Goal: Transaction & Acquisition: Complete application form

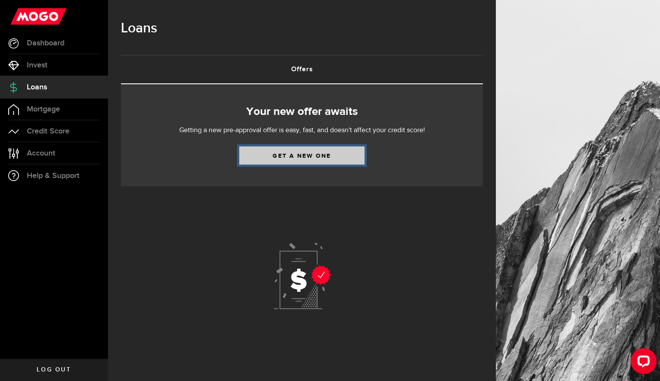
click at [331, 152] on link "Get a new one" at bounding box center [301, 155] width 125 height 18
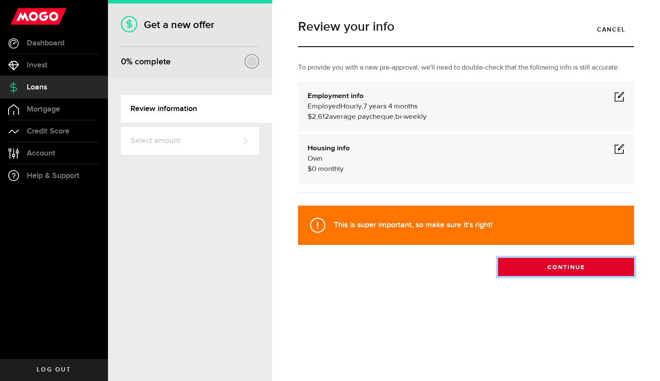
click at [550, 271] on button "Continue" at bounding box center [566, 267] width 136 height 18
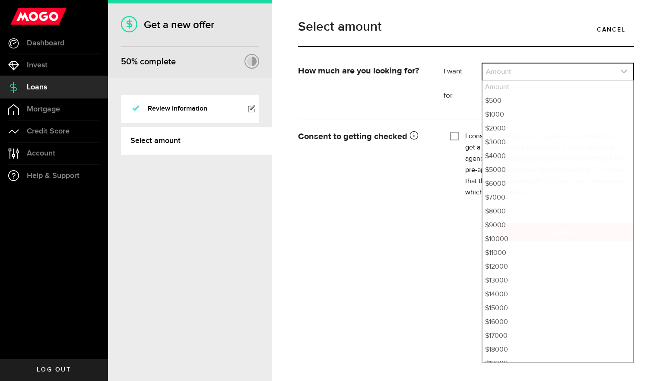
click at [623, 71] on icon "expand select" at bounding box center [623, 71] width 7 height 7
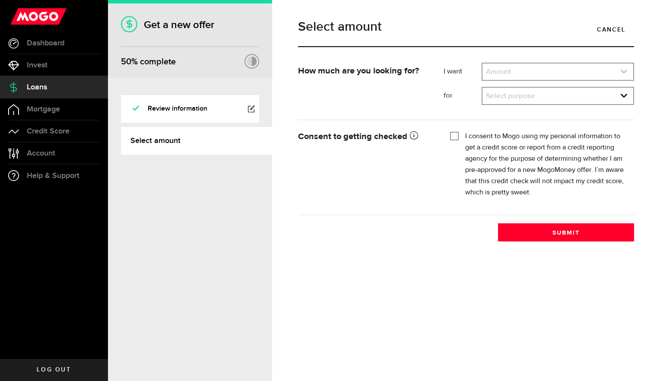
click at [623, 71] on icon "expand select" at bounding box center [623, 71] width 7 height 7
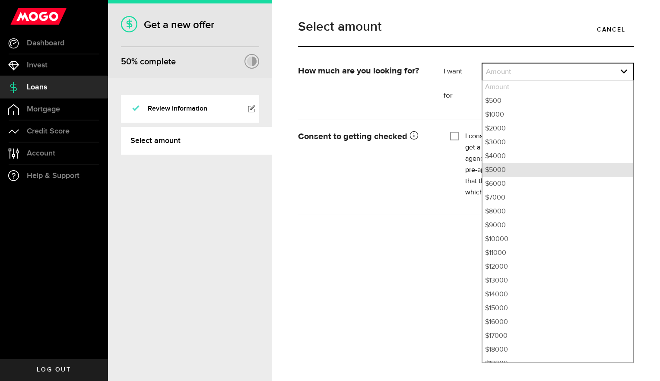
click at [522, 168] on li "$5000" at bounding box center [557, 170] width 151 height 14
select select "5000"
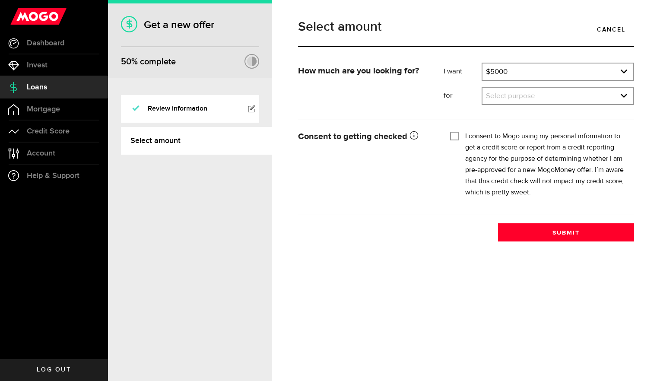
click at [453, 139] on div at bounding box center [454, 136] width 7 height 7
checkbox input "true"
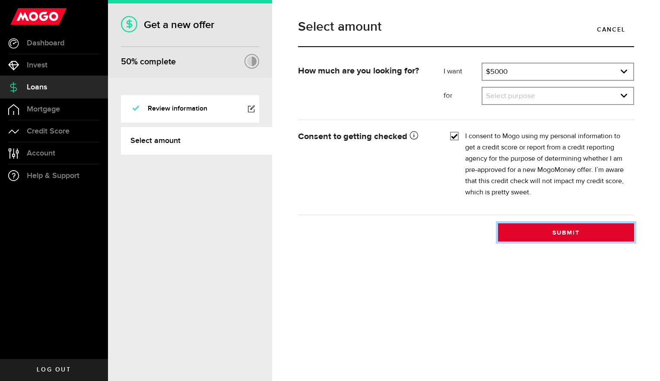
click at [565, 234] on button "Submit" at bounding box center [566, 232] width 136 height 18
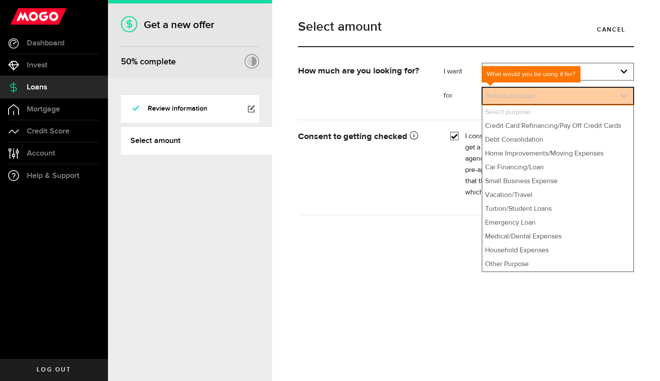
click at [623, 93] on icon "expand select" at bounding box center [623, 95] width 7 height 7
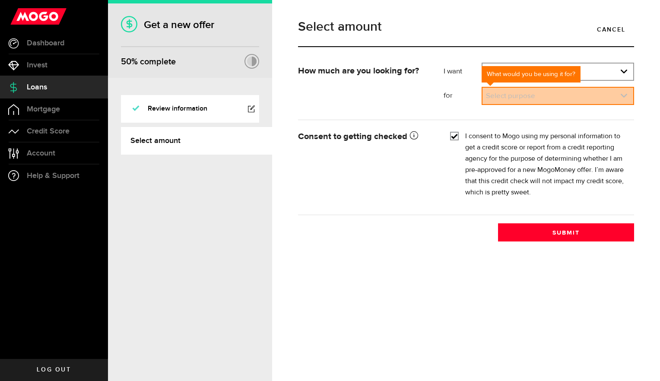
click at [623, 93] on icon "expand select" at bounding box center [623, 95] width 7 height 7
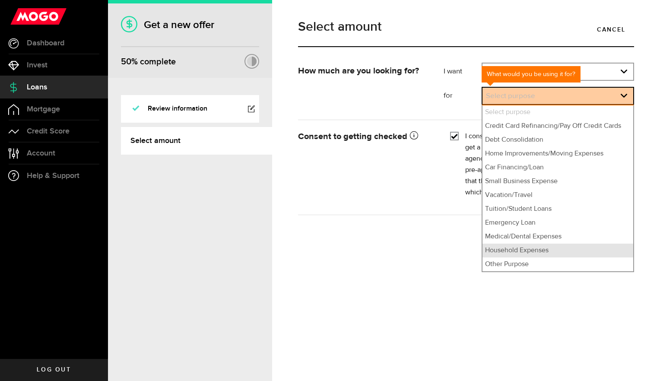
click at [567, 255] on li "Household Expenses" at bounding box center [557, 251] width 151 height 14
select select "Household Expenses"
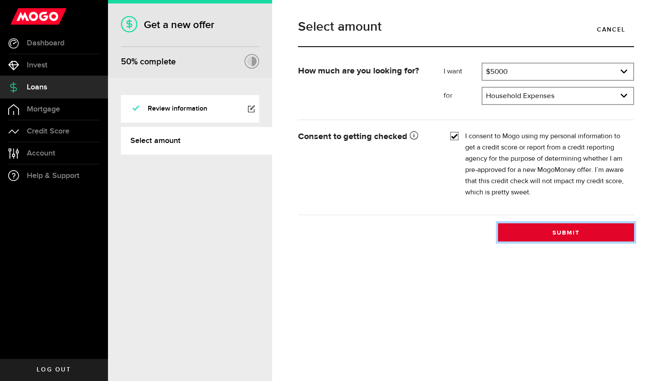
click at [573, 238] on button "Submit" at bounding box center [566, 232] width 136 height 18
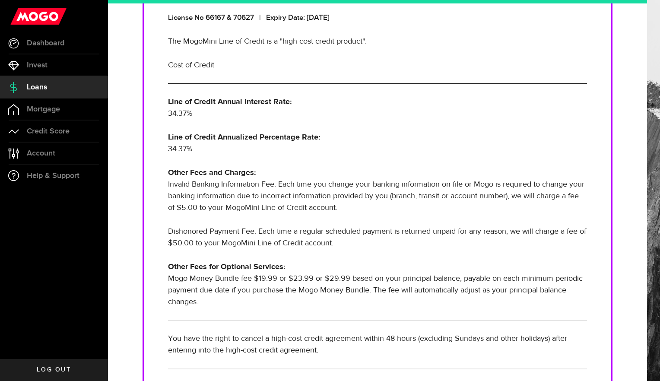
scroll to position [254, 0]
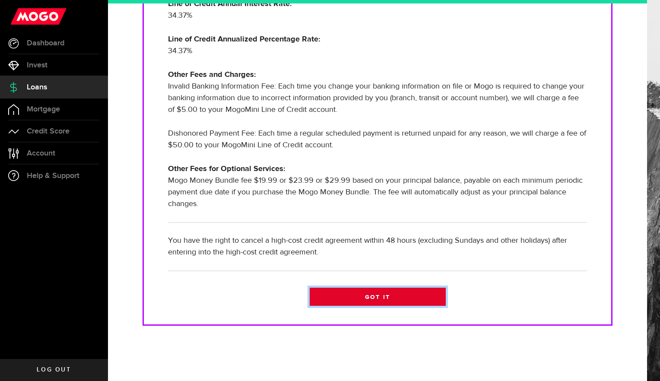
click at [396, 299] on link "Got it" at bounding box center [378, 297] width 136 height 18
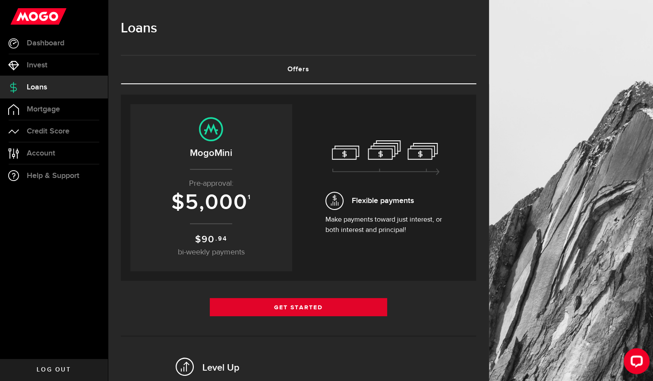
click at [336, 304] on link "Get Started" at bounding box center [299, 307] width 178 height 18
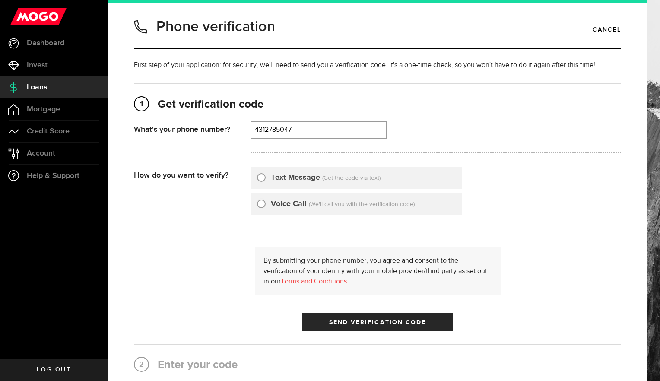
click at [311, 132] on input "4312785047" at bounding box center [318, 130] width 135 height 16
drag, startPoint x: 299, startPoint y: 127, endPoint x: 273, endPoint y: 128, distance: 26.4
click at [273, 128] on input "4312785047" at bounding box center [318, 130] width 135 height 16
type input "4317539342"
click at [259, 175] on input "Text Message" at bounding box center [261, 176] width 9 height 9
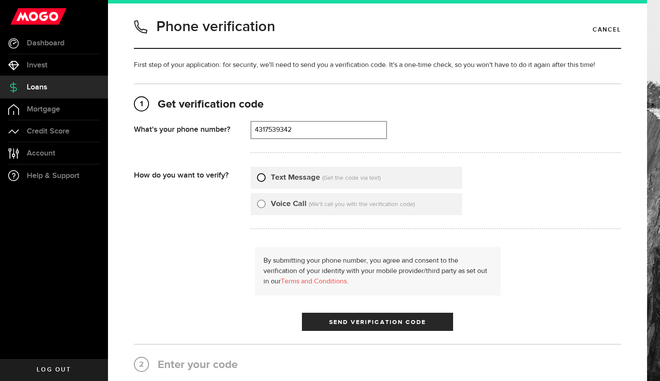
radio input "true"
click at [371, 321] on span "submit" at bounding box center [377, 324] width 12 height 12
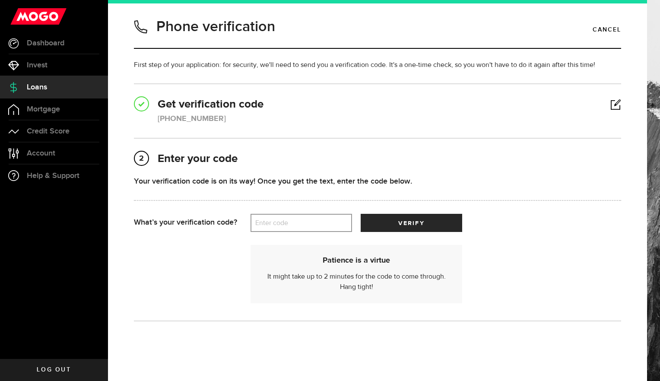
click at [265, 225] on label "Enter code" at bounding box center [301, 223] width 101 height 18
click at [265, 225] on input "Enter code" at bounding box center [301, 223] width 101 height 18
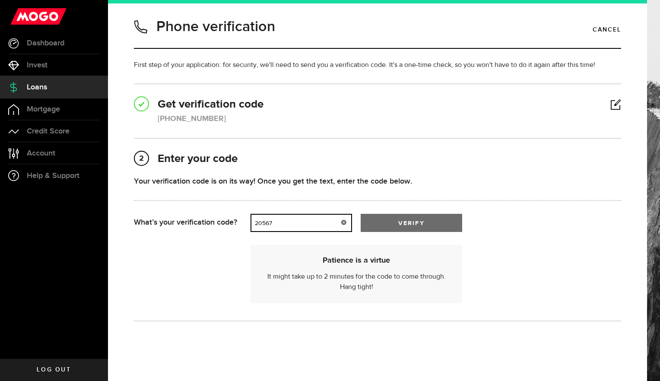
type input "20567"
click at [411, 220] on span "submit" at bounding box center [411, 225] width 13 height 13
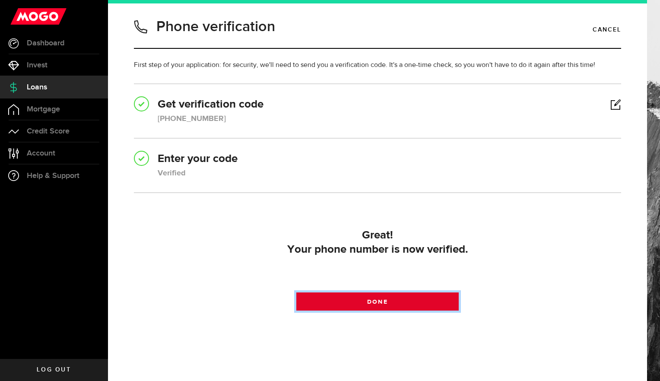
click at [369, 300] on span "Done" at bounding box center [377, 302] width 20 height 6
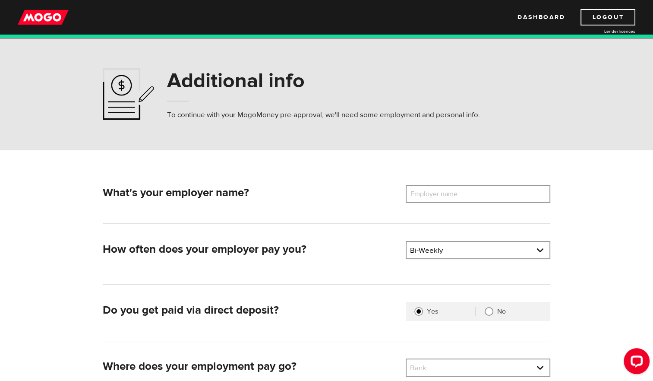
click at [435, 196] on label "Employer name" at bounding box center [441, 194] width 70 height 18
click at [435, 196] on input "Employer name" at bounding box center [478, 194] width 145 height 18
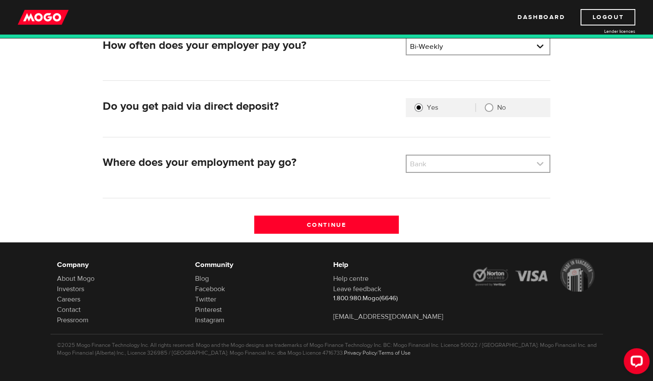
type input "Marilyn Braveheart Daycare"
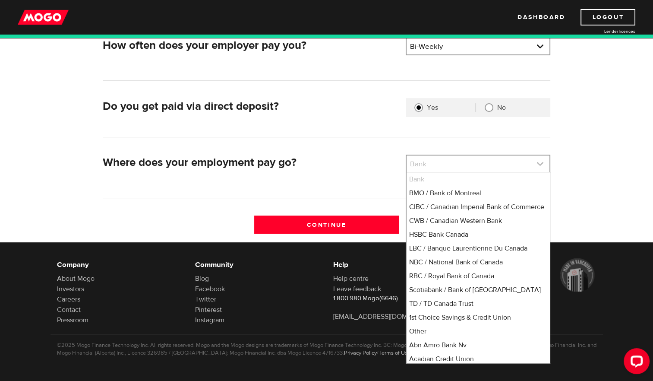
click at [541, 165] on link at bounding box center [478, 163] width 143 height 16
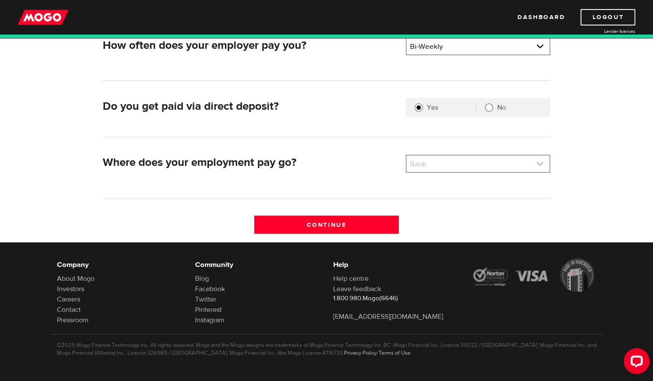
click at [541, 165] on link at bounding box center [478, 163] width 143 height 16
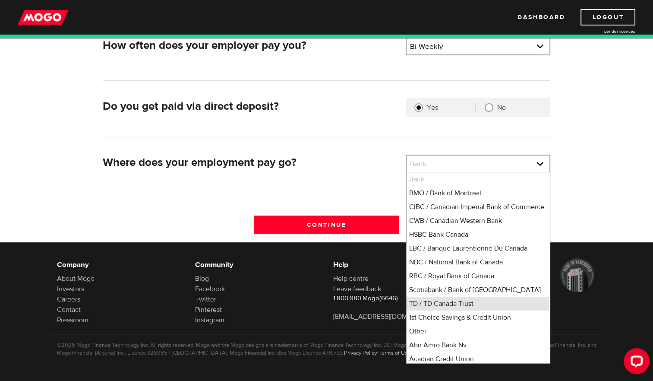
click at [445, 311] on li "TD / TD Canada Trust" at bounding box center [478, 304] width 143 height 14
select select "9"
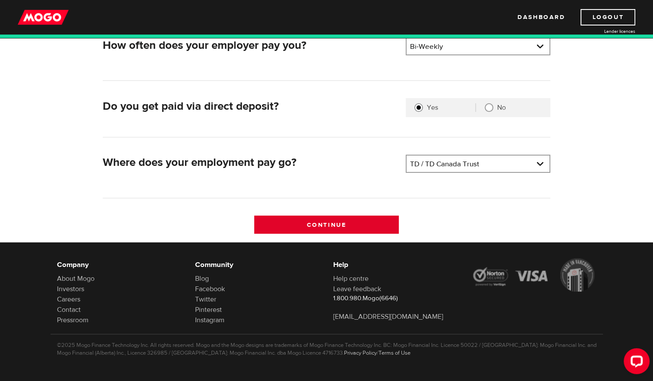
click at [348, 225] on input "Continue" at bounding box center [326, 225] width 145 height 18
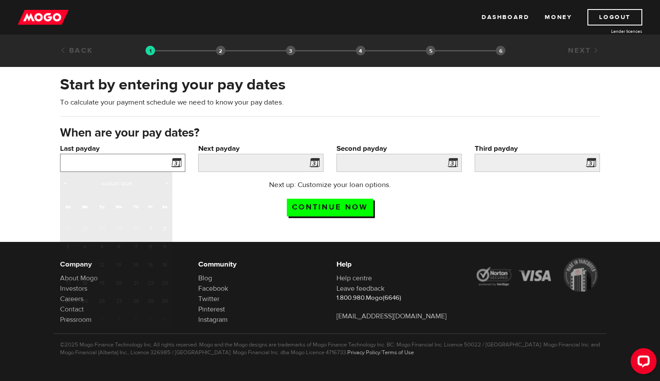
click at [135, 160] on input "Last payday" at bounding box center [122, 163] width 125 height 18
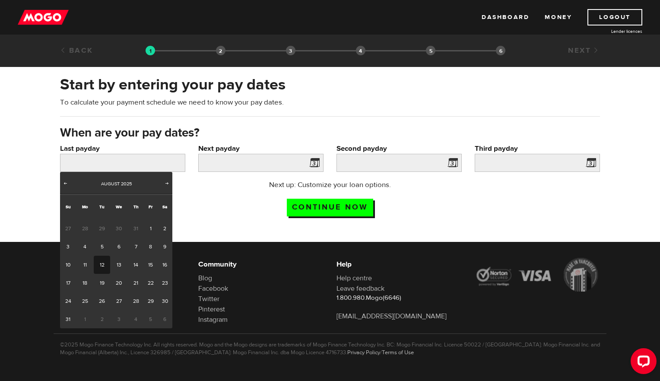
click at [106, 249] on link "5" at bounding box center [102, 247] width 16 height 18
type input "2025/08/05"
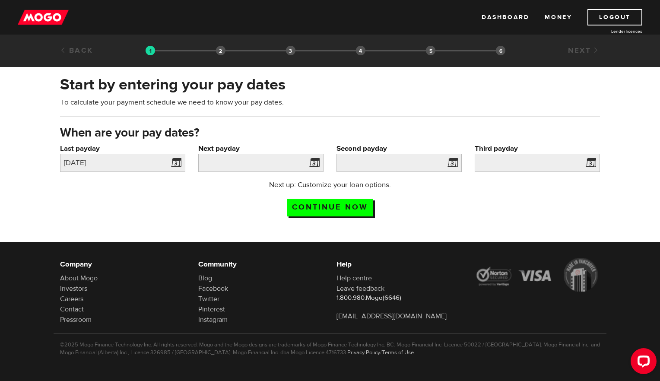
click at [312, 165] on span at bounding box center [312, 164] width 13 height 14
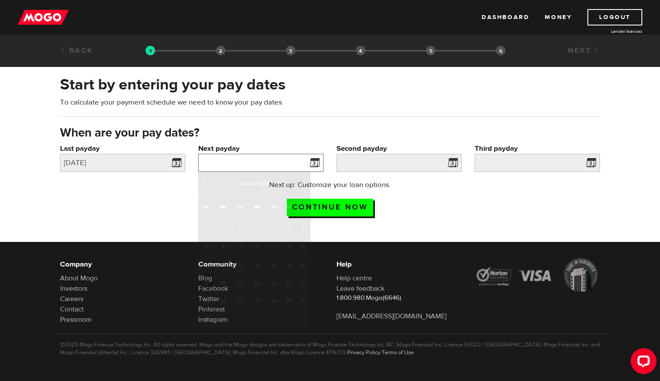
click at [289, 163] on input "Next payday" at bounding box center [260, 163] width 125 height 18
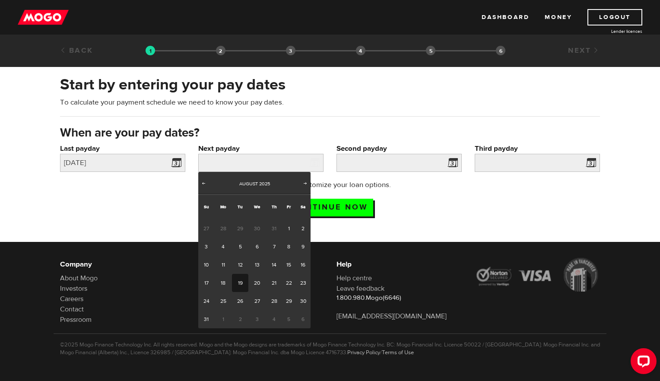
click at [237, 284] on link "19" at bounding box center [240, 283] width 16 height 18
type input "2025/08/19"
type input "2025/9/2"
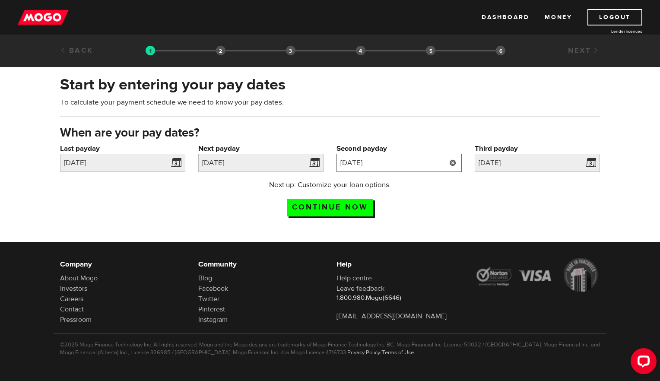
click at [438, 159] on input "2025/9/2" at bounding box center [398, 163] width 125 height 18
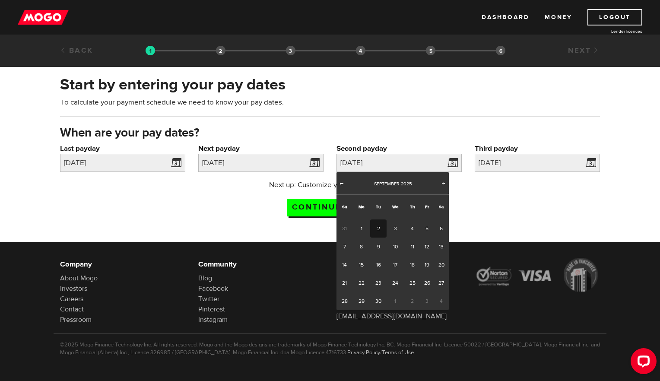
click at [342, 182] on span "Prev" at bounding box center [341, 183] width 7 height 7
click at [379, 318] on span "2" at bounding box center [378, 319] width 16 height 18
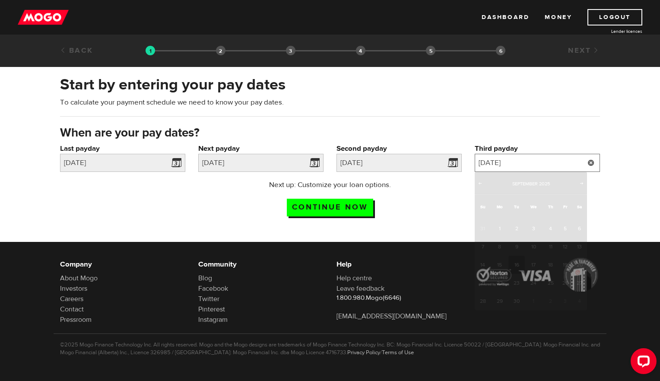
click at [535, 163] on input "2025/9/16" at bounding box center [537, 163] width 125 height 18
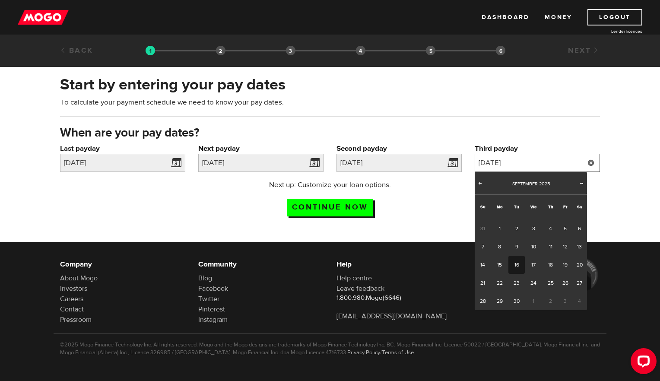
drag, startPoint x: 535, startPoint y: 163, endPoint x: 513, endPoint y: 265, distance: 103.9
click at [513, 265] on body "Dashboard Money Logout Lender licences STEP 1 Loan approval Loan select Funding…" at bounding box center [330, 190] width 660 height 381
click at [513, 265] on link "16" at bounding box center [516, 265] width 16 height 18
type input "2025/09/16"
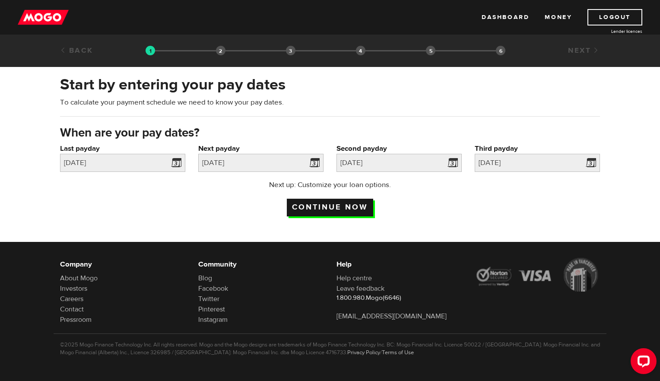
click at [352, 203] on input "Continue now" at bounding box center [330, 208] width 86 height 18
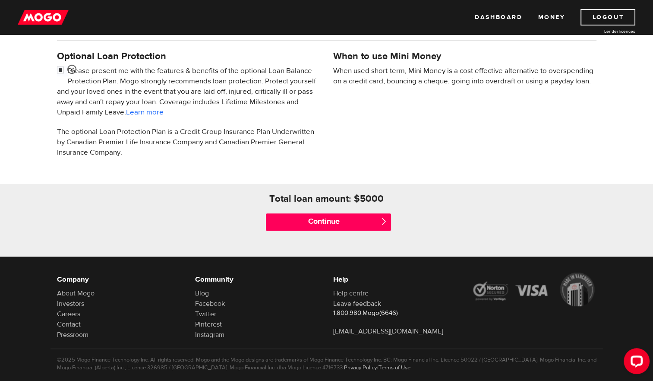
scroll to position [295, 0]
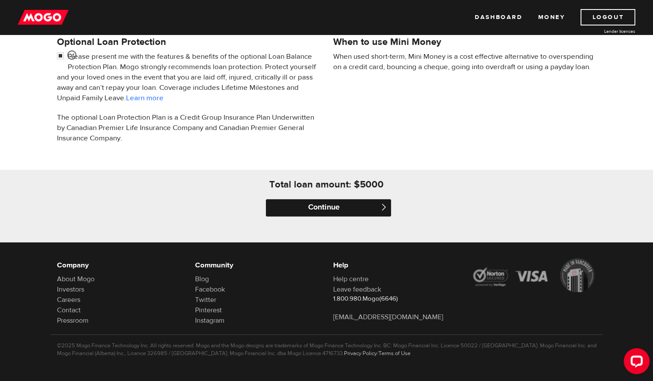
click at [338, 204] on input "Continue" at bounding box center [328, 207] width 125 height 17
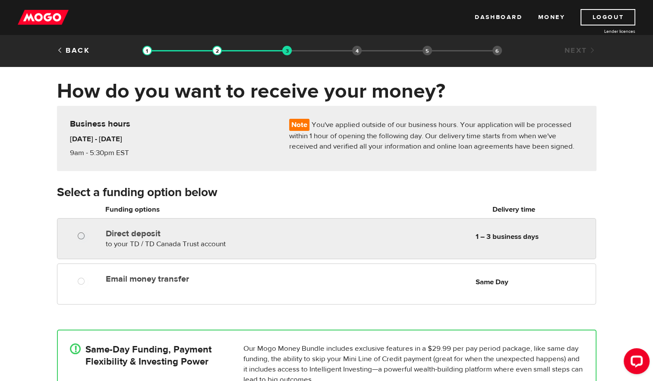
radio input "true"
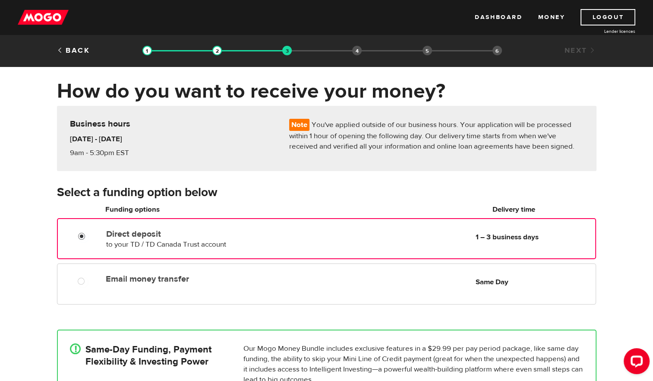
click at [81, 235] on input "Direct deposit" at bounding box center [83, 237] width 11 height 11
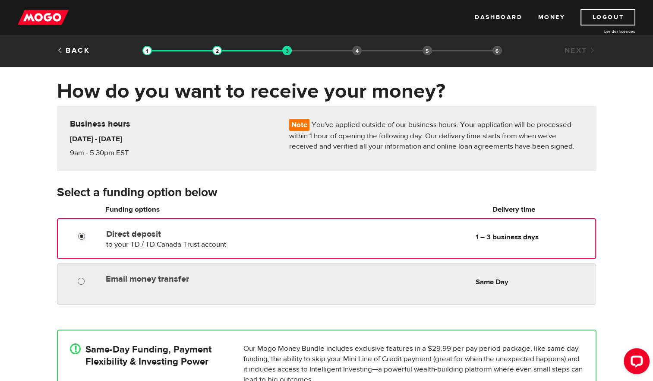
radio input "true"
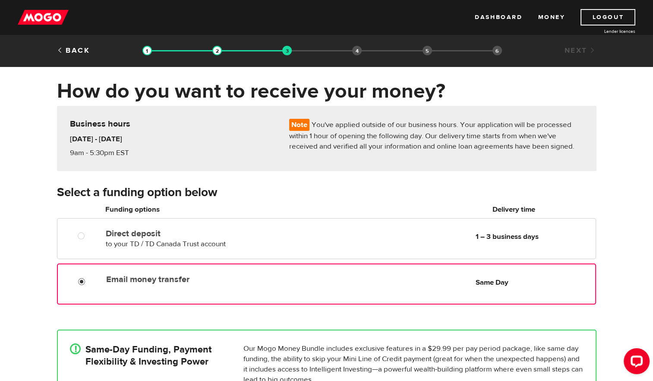
click at [79, 283] on input "Email money transfer" at bounding box center [83, 282] width 11 height 11
click at [78, 232] on input "Direct deposit" at bounding box center [83, 237] width 11 height 11
radio input "true"
click at [78, 277] on input "Email money transfer" at bounding box center [83, 282] width 11 height 11
radio input "true"
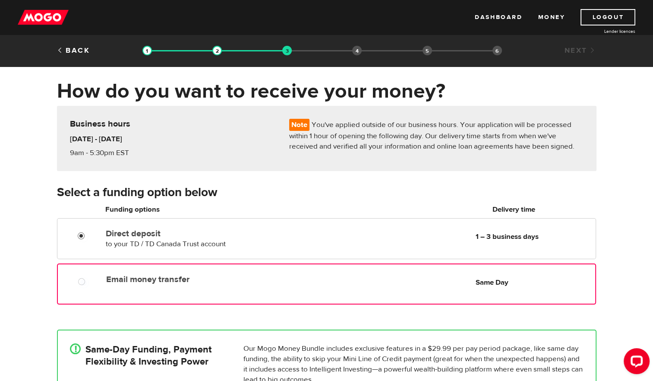
click at [78, 232] on input "Direct deposit" at bounding box center [83, 237] width 11 height 11
radio input "true"
click at [78, 277] on input "Email money transfer" at bounding box center [83, 282] width 11 height 11
radio input "true"
click at [78, 232] on input "Direct deposit" at bounding box center [83, 237] width 11 height 11
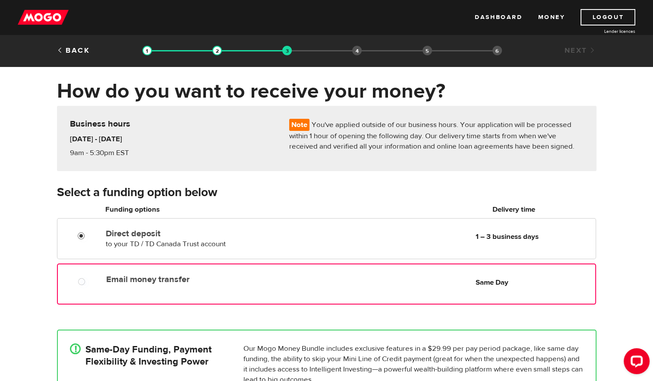
radio input "true"
click at [78, 277] on input "Email money transfer" at bounding box center [83, 282] width 11 height 11
radio input "true"
click at [78, 232] on input "Direct deposit" at bounding box center [83, 237] width 11 height 11
radio input "true"
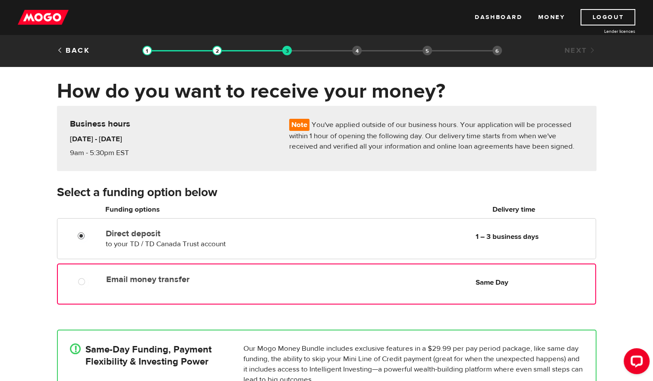
click at [78, 277] on input "Email money transfer" at bounding box center [83, 282] width 11 height 11
radio input "true"
click at [78, 232] on input "Direct deposit" at bounding box center [83, 237] width 11 height 11
radio input "true"
click at [78, 277] on input "Email money transfer" at bounding box center [83, 282] width 11 height 11
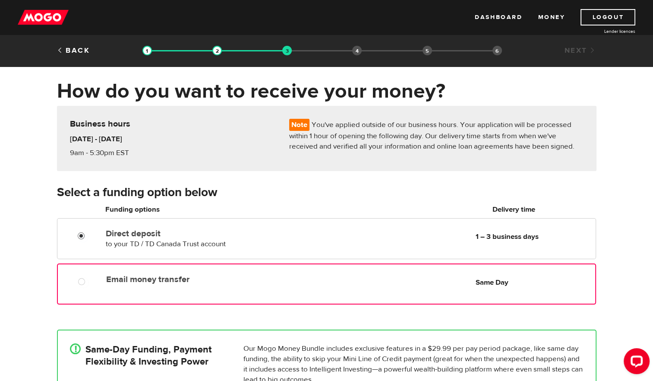
radio input "true"
click at [78, 232] on input "Direct deposit" at bounding box center [83, 237] width 11 height 11
radio input "true"
click at [78, 277] on input "Email money transfer" at bounding box center [83, 282] width 11 height 11
radio input "true"
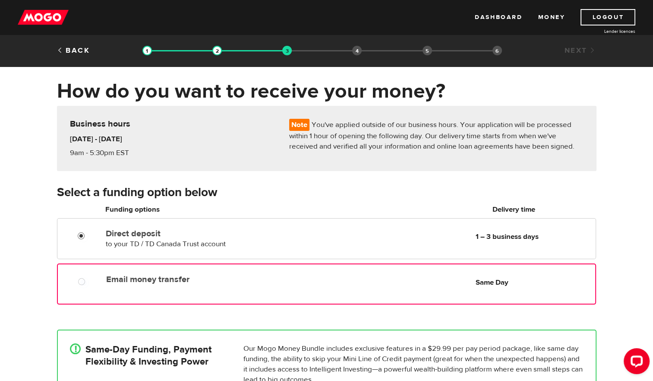
click at [78, 232] on input "Direct deposit" at bounding box center [83, 237] width 11 height 11
radio input "true"
click at [78, 282] on input "Email money transfer" at bounding box center [83, 282] width 11 height 11
radio input "true"
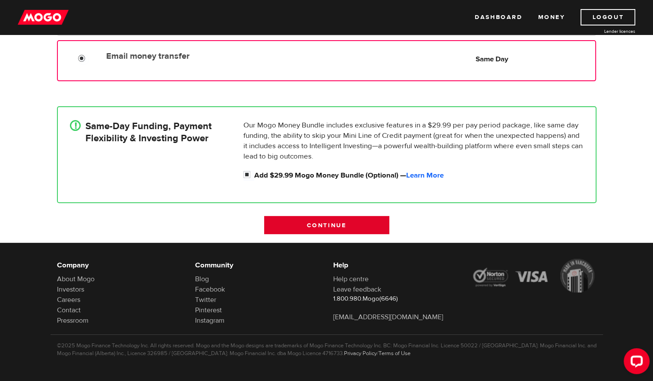
click at [322, 223] on input "Continue" at bounding box center [326, 225] width 125 height 18
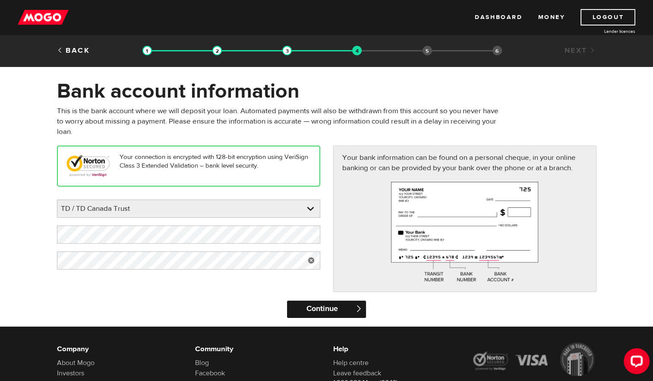
click at [322, 310] on input "Continue" at bounding box center [326, 309] width 79 height 17
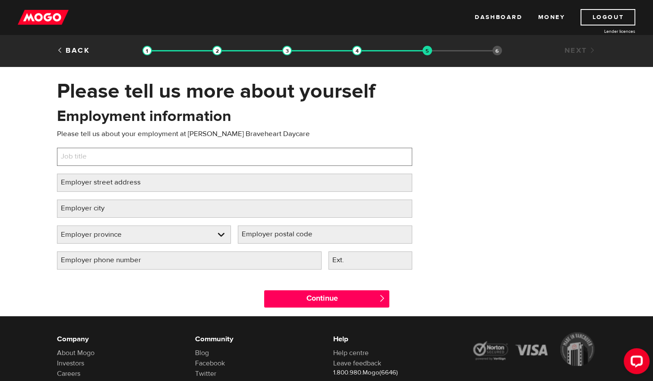
click at [128, 153] on input "Job title" at bounding box center [234, 157] width 355 height 18
type input "Daycare Director"
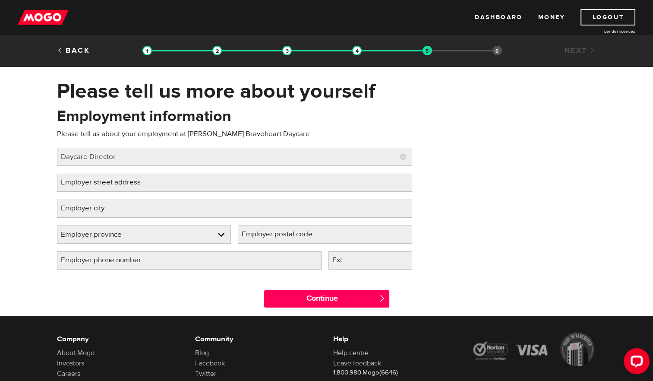
click at [120, 183] on label "Employer street address" at bounding box center [107, 183] width 101 height 18
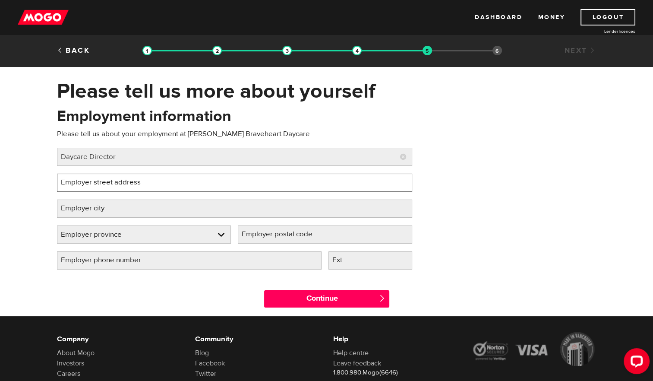
click at [120, 183] on input "Employer street address" at bounding box center [234, 183] width 355 height 18
type input "[STREET_ADDRESS]"
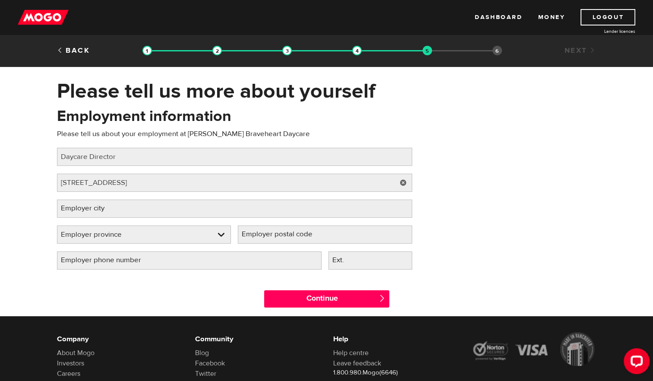
click at [97, 206] on label "Employer city" at bounding box center [89, 209] width 65 height 18
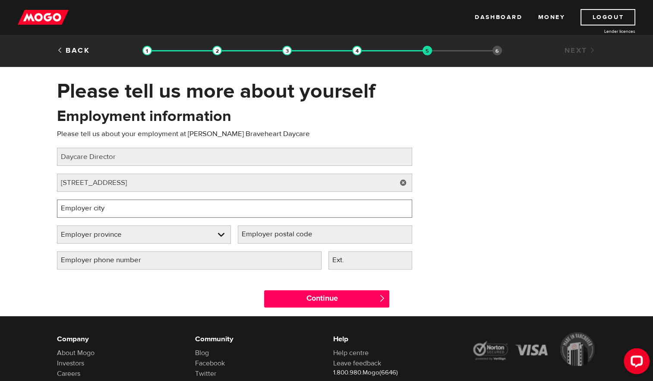
click at [97, 206] on input "Employer city" at bounding box center [234, 209] width 355 height 18
click at [150, 205] on input "Pukatawagan" at bounding box center [234, 209] width 355 height 18
type input "Pukatawagan"
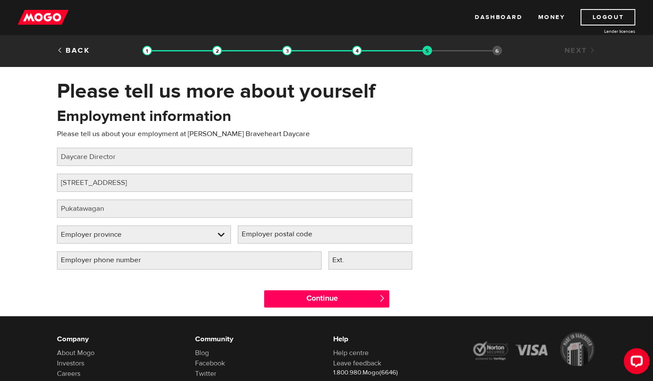
click at [14, 224] on div "Please tell us more about yourself Oops! Please review the areas highlighted be…" at bounding box center [326, 198] width 653 height 238
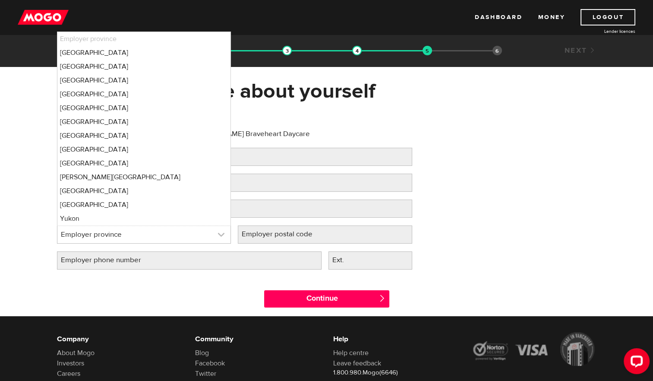
click at [218, 238] on link at bounding box center [144, 234] width 174 height 17
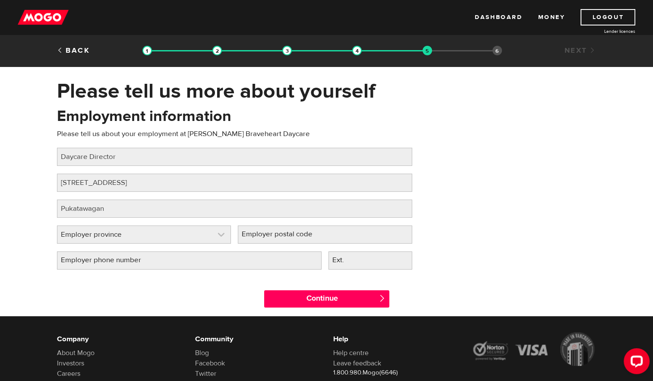
click at [218, 238] on link at bounding box center [144, 234] width 174 height 17
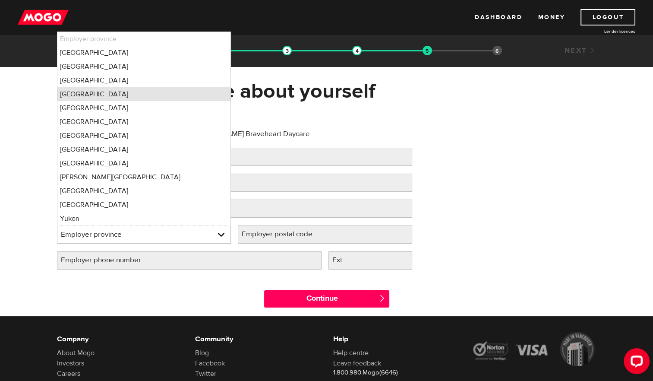
click at [154, 94] on li "[GEOGRAPHIC_DATA]" at bounding box center [144, 94] width 174 height 14
select select "MB"
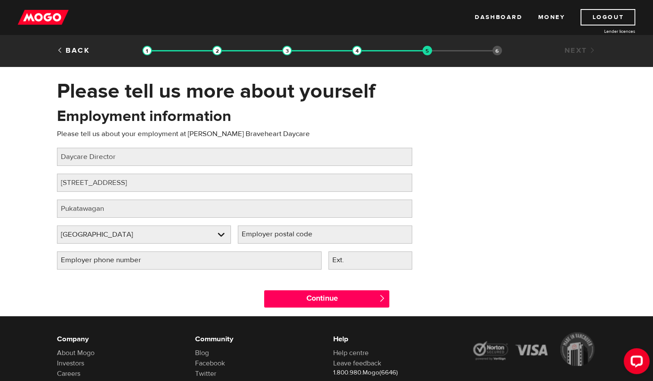
click at [305, 231] on label "Employer postal code" at bounding box center [284, 234] width 92 height 18
click at [305, 231] on input "Employer postal code" at bounding box center [325, 234] width 174 height 18
type input "r0b1g0"
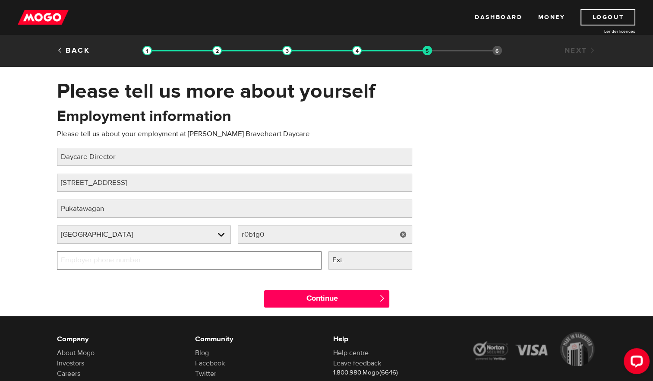
click at [238, 262] on input "Employer phone number" at bounding box center [189, 260] width 265 height 18
type input "[PHONE_NUMBER]"
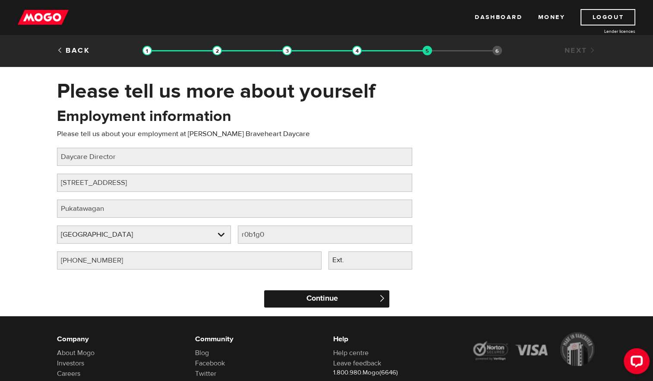
click at [342, 295] on input "Continue" at bounding box center [326, 298] width 125 height 17
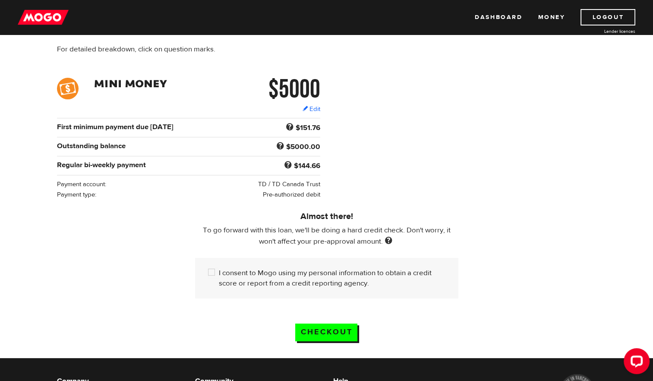
scroll to position [104, 0]
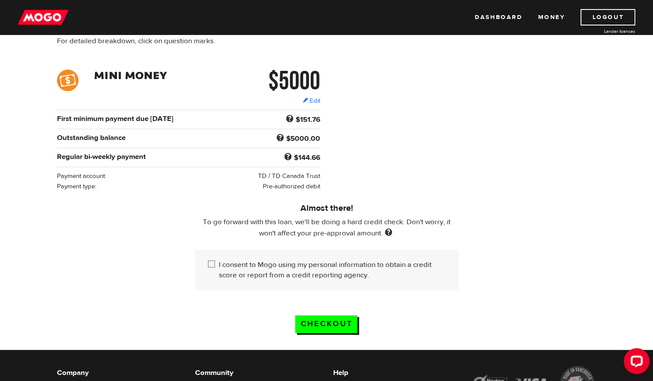
click at [211, 263] on input "I consent to Mogo using my personal information to obtain a credit score or rep…" at bounding box center [213, 265] width 11 height 11
checkbox input "true"
click at [320, 321] on input "Checkout" at bounding box center [326, 324] width 62 height 18
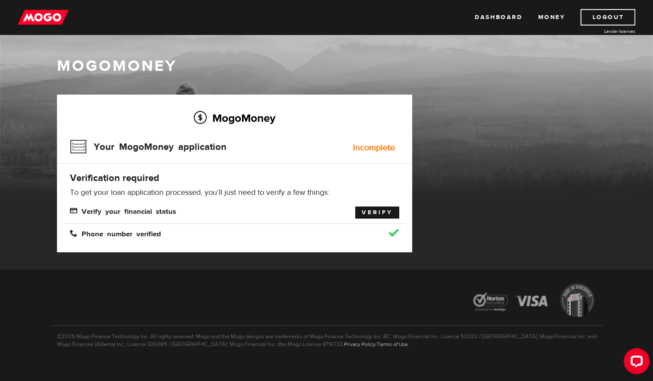
click at [368, 211] on link "Verify" at bounding box center [377, 212] width 44 height 12
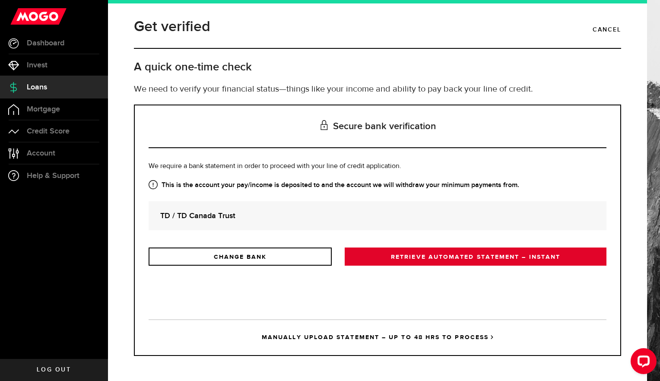
click at [409, 256] on link "RETRIEVE AUTOMATED STATEMENT – INSTANT" at bounding box center [476, 256] width 262 height 18
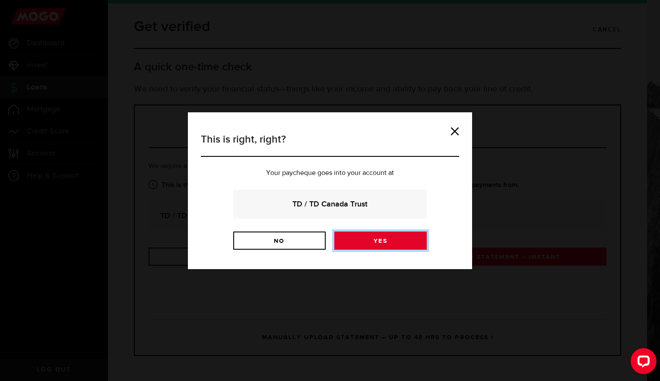
click at [387, 242] on link "Yes" at bounding box center [380, 241] width 92 height 18
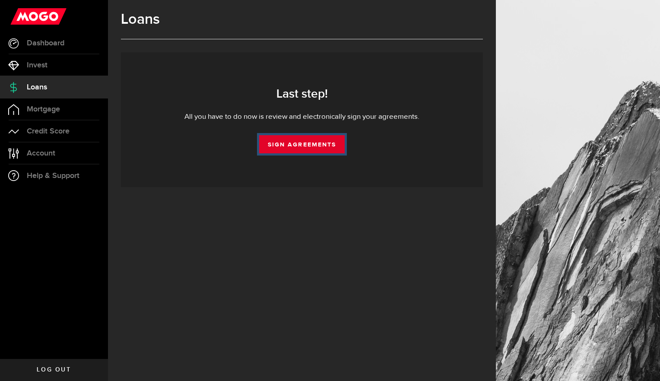
click at [308, 144] on link "Sign Agreements" at bounding box center [302, 144] width 86 height 18
